Goal: Transaction & Acquisition: Download file/media

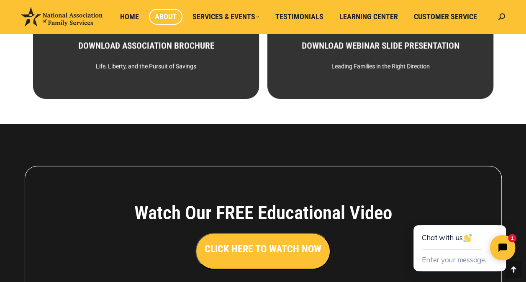
scroll to position [466, 0]
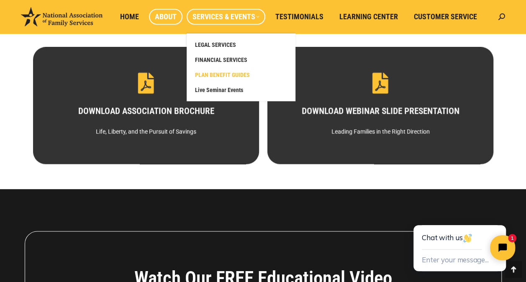
click at [234, 72] on span "PLAN BENEFIT GUIDES" at bounding box center [222, 75] width 55 height 8
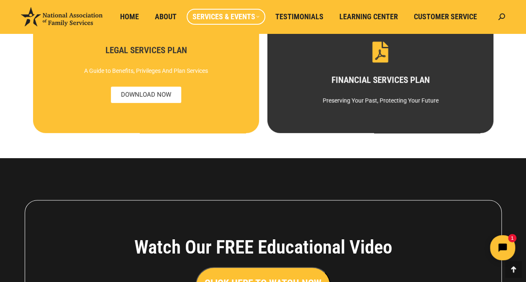
scroll to position [126, 0]
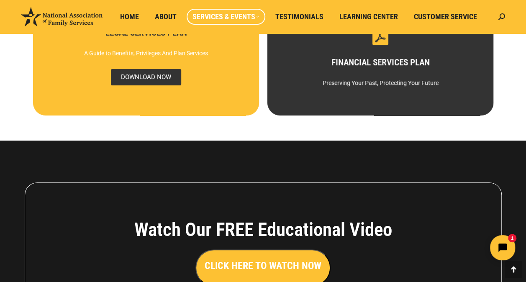
click at [150, 76] on span "DOWNLOAD NOW" at bounding box center [146, 77] width 70 height 16
